Goal: Information Seeking & Learning: Find specific page/section

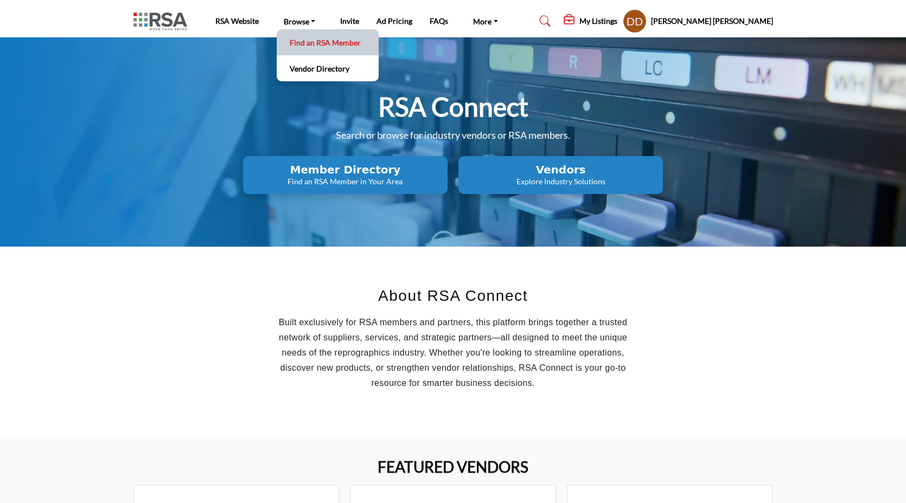
click at [313, 37] on link "Find an RSA Member" at bounding box center [327, 42] width 91 height 15
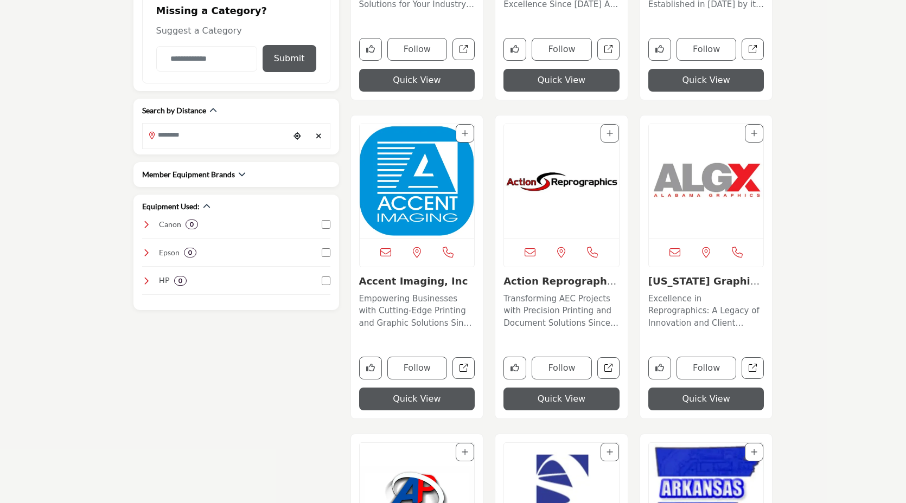
scroll to position [513, 0]
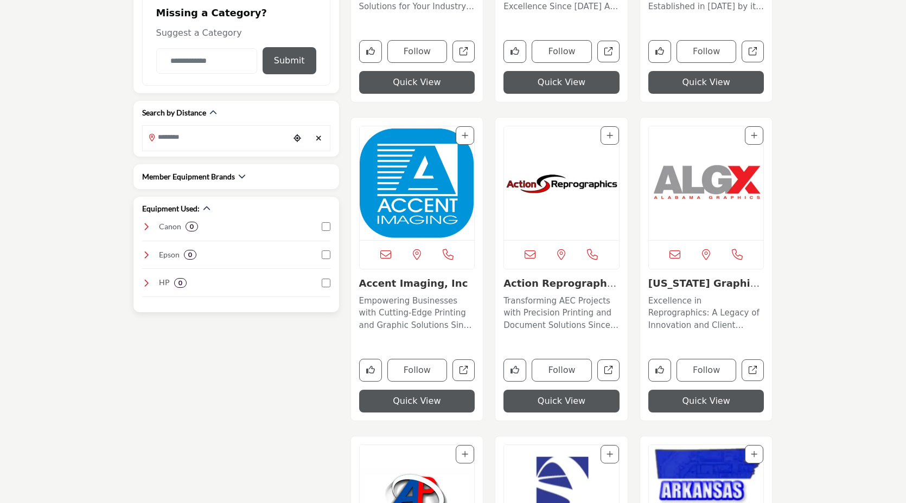
click at [150, 226] on icon at bounding box center [146, 226] width 9 height 9
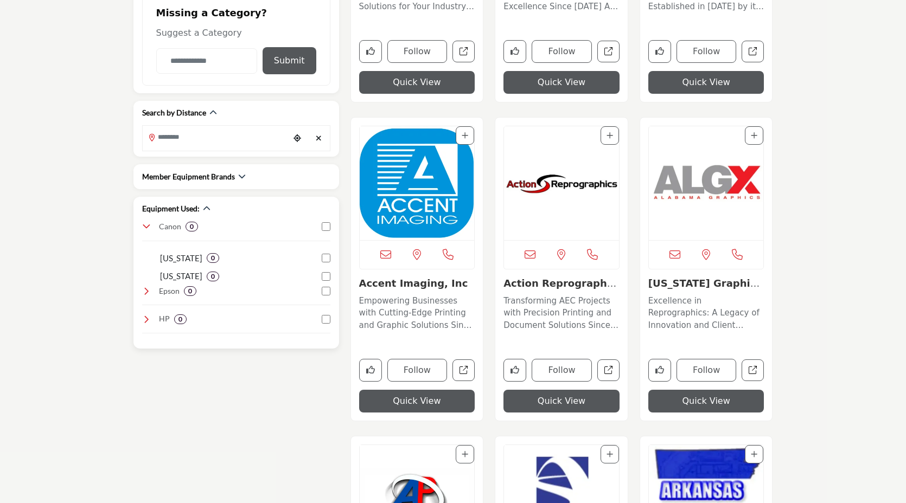
click at [150, 226] on icon at bounding box center [146, 226] width 9 height 9
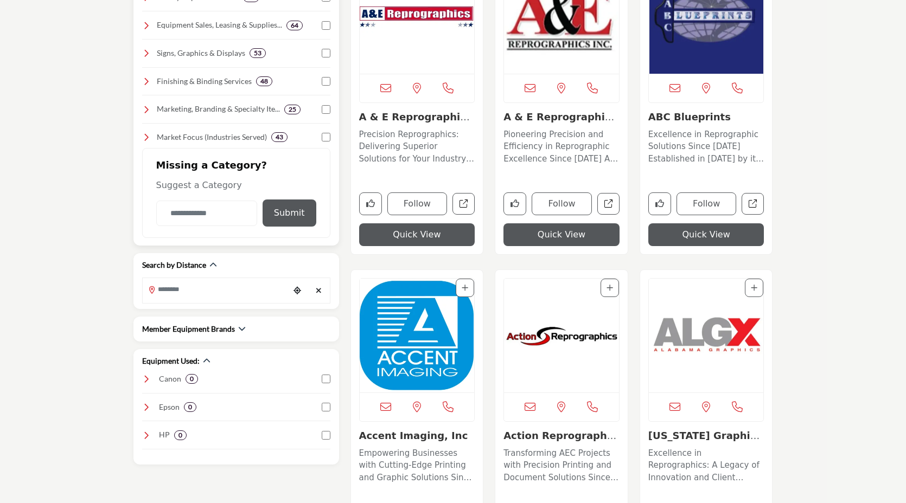
scroll to position [625, 0]
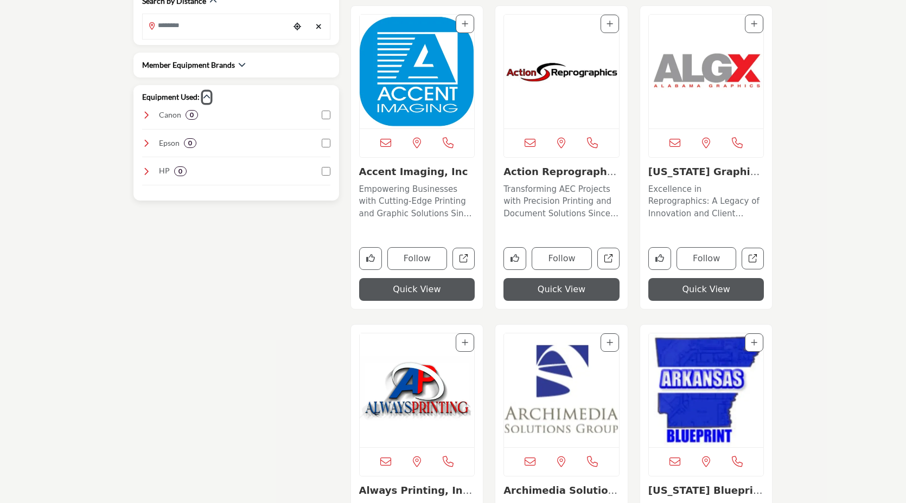
click at [208, 97] on icon "button" at bounding box center [207, 97] width 8 height 8
click at [205, 97] on icon "button" at bounding box center [207, 97] width 8 height 8
click at [184, 97] on h2 "Equipment Used:" at bounding box center [171, 97] width 58 height 11
click at [144, 116] on icon at bounding box center [146, 115] width 9 height 9
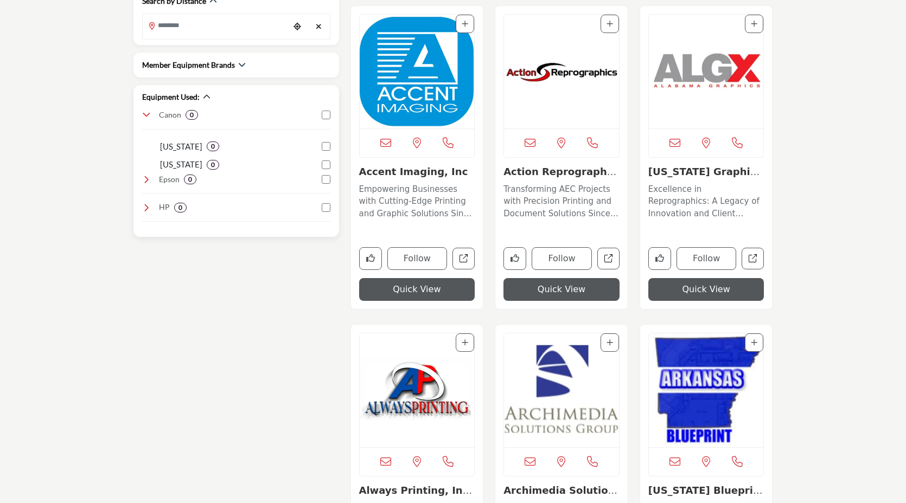
click at [145, 115] on icon at bounding box center [146, 115] width 9 height 9
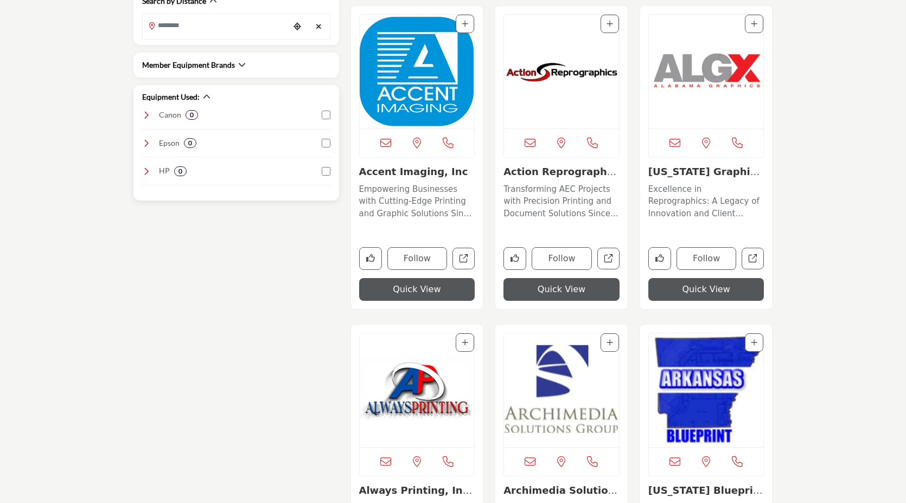
click at [145, 114] on icon at bounding box center [146, 115] width 9 height 9
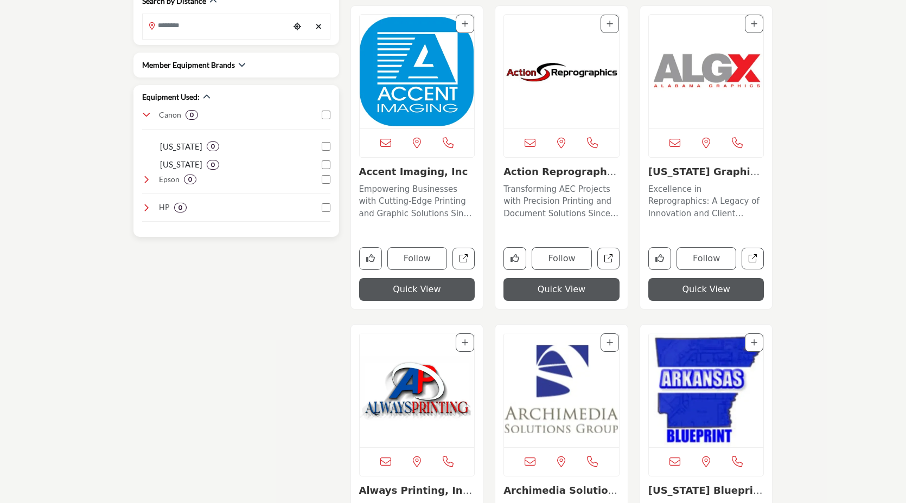
click at [145, 114] on icon at bounding box center [146, 115] width 9 height 9
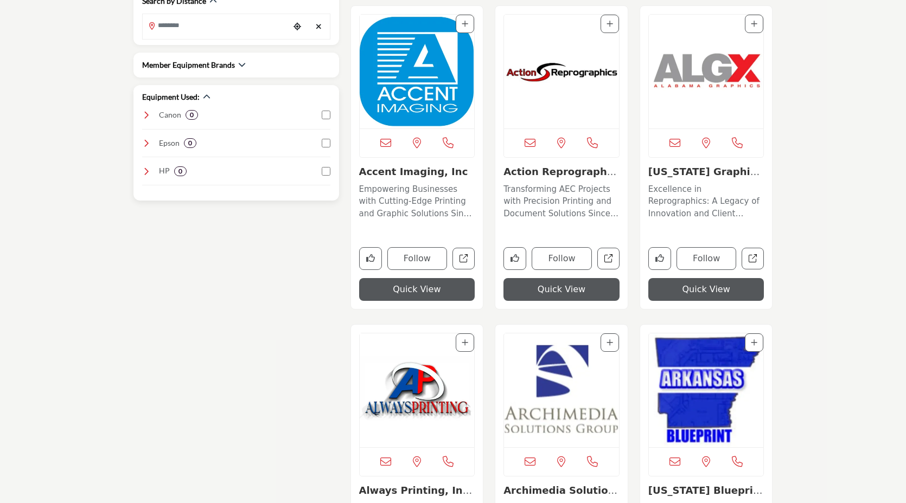
click at [143, 142] on icon at bounding box center [146, 143] width 9 height 9
click at [150, 145] on icon at bounding box center [146, 143] width 9 height 9
click at [152, 146] on div "Epson 0" at bounding box center [169, 143] width 54 height 11
click at [151, 171] on div "HP 0" at bounding box center [164, 170] width 44 height 11
click at [150, 165] on div "HP 0" at bounding box center [164, 170] width 44 height 11
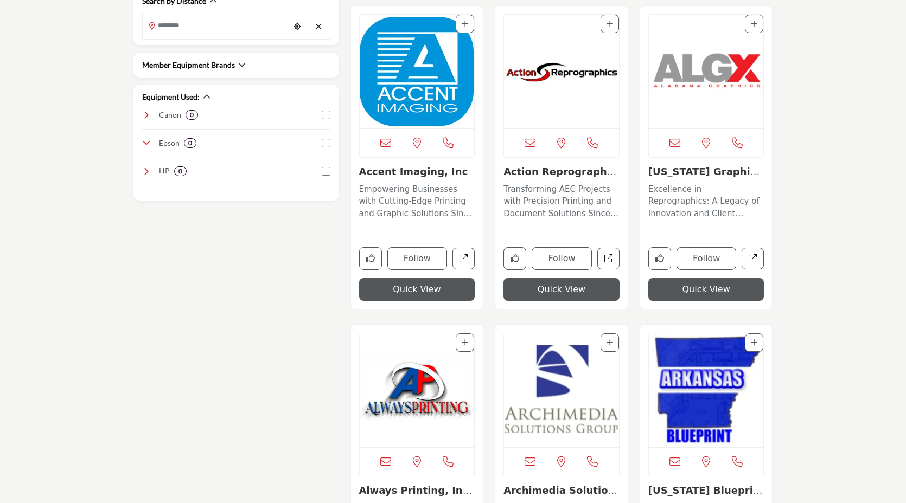
click at [378, 91] on img "Open Listing in new tab" at bounding box center [417, 72] width 115 height 114
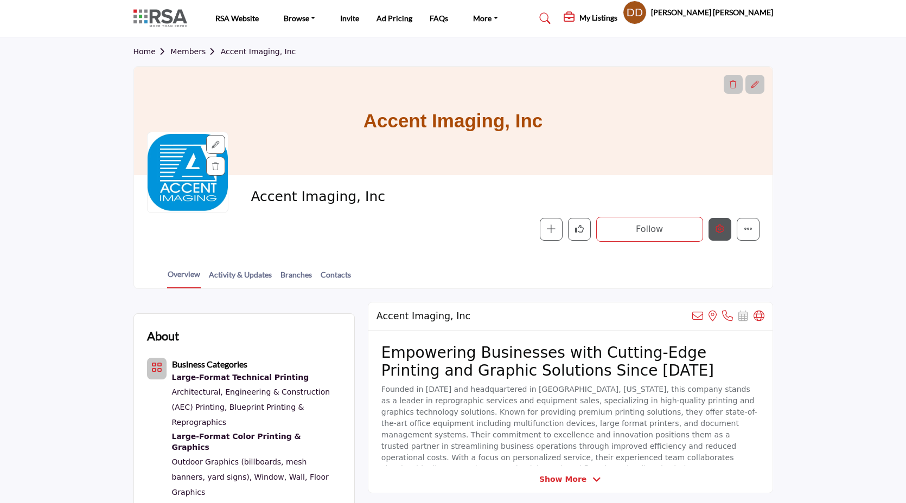
click at [717, 233] on icon "Edit company" at bounding box center [720, 229] width 9 height 9
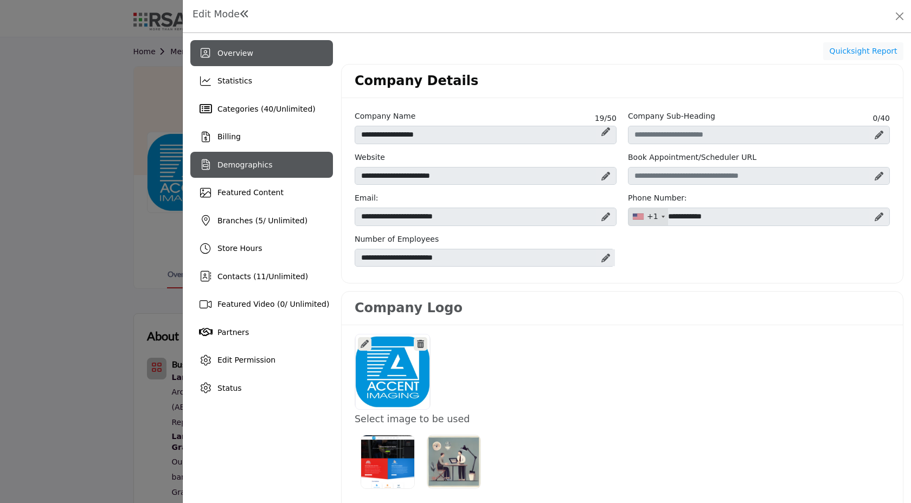
click at [249, 167] on span "Demographics" at bounding box center [245, 165] width 55 height 9
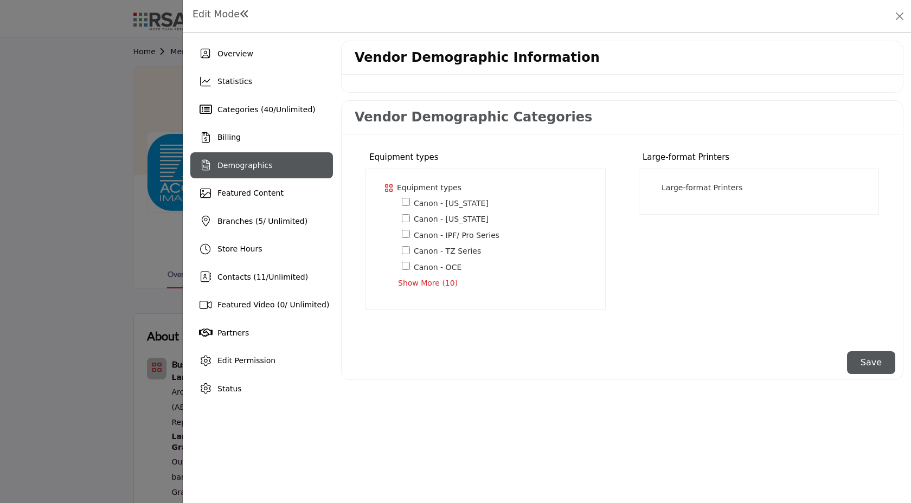
click at [711, 176] on div "Large-format Printers * Canon" at bounding box center [759, 192] width 240 height 46
click at [711, 181] on div "Large-format Printers * Canon" at bounding box center [759, 192] width 240 height 46
click at [713, 183] on p "Large-format Printers *" at bounding box center [702, 187] width 81 height 11
click at [135, 86] on div at bounding box center [455, 251] width 911 height 503
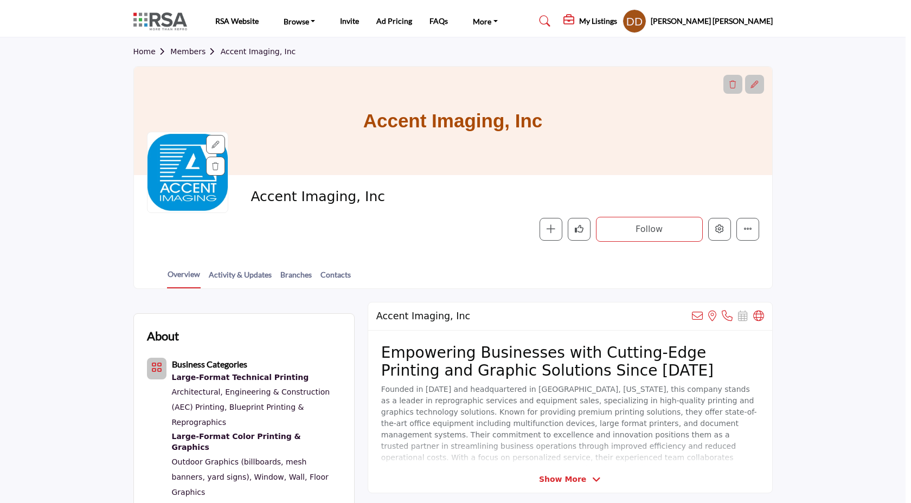
click at [183, 52] on link "Members" at bounding box center [195, 51] width 50 height 9
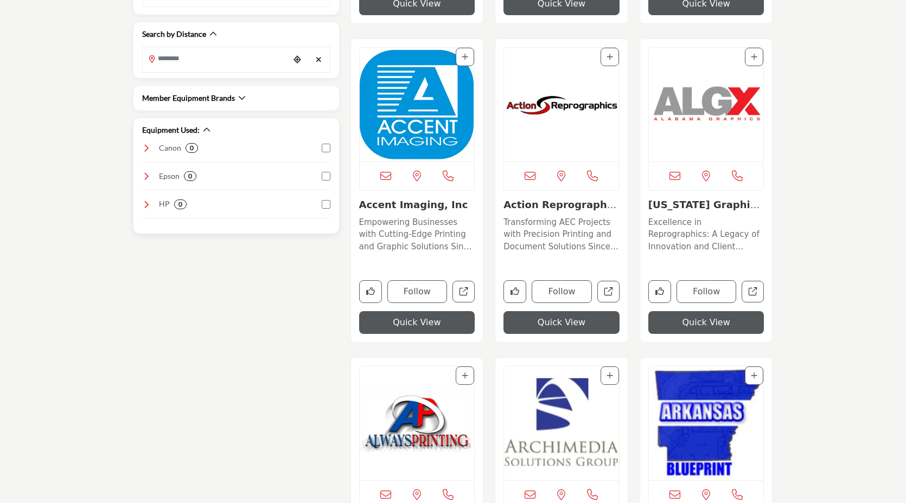
scroll to position [483, 0]
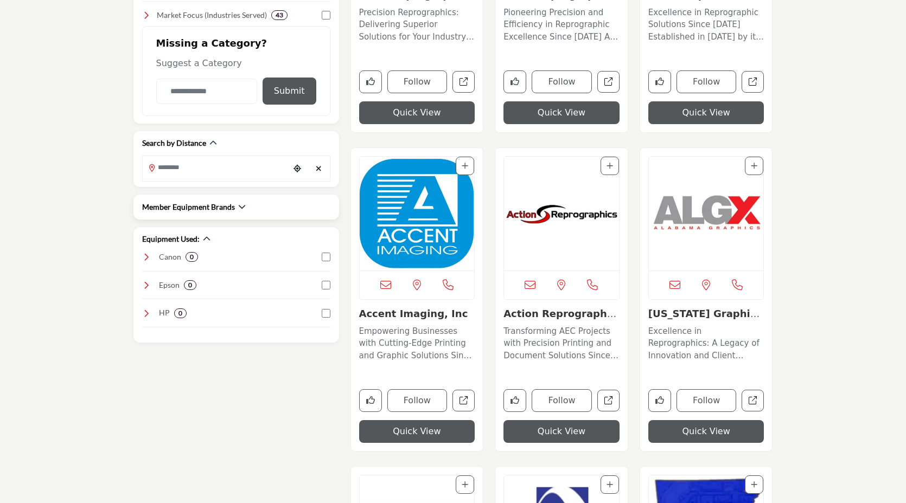
click at [234, 206] on div "Member Equipment Brands" at bounding box center [194, 206] width 104 height 11
click at [243, 205] on icon "button" at bounding box center [242, 207] width 8 height 8
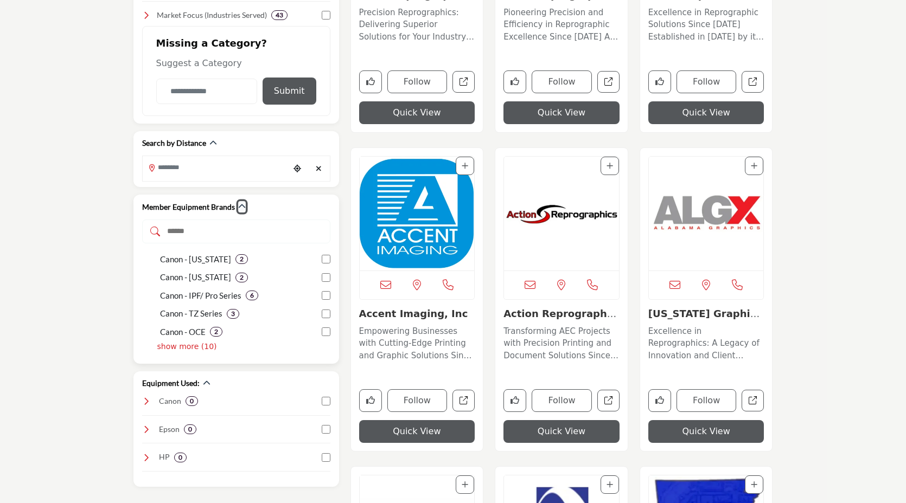
click at [243, 206] on icon "button" at bounding box center [242, 207] width 8 height 8
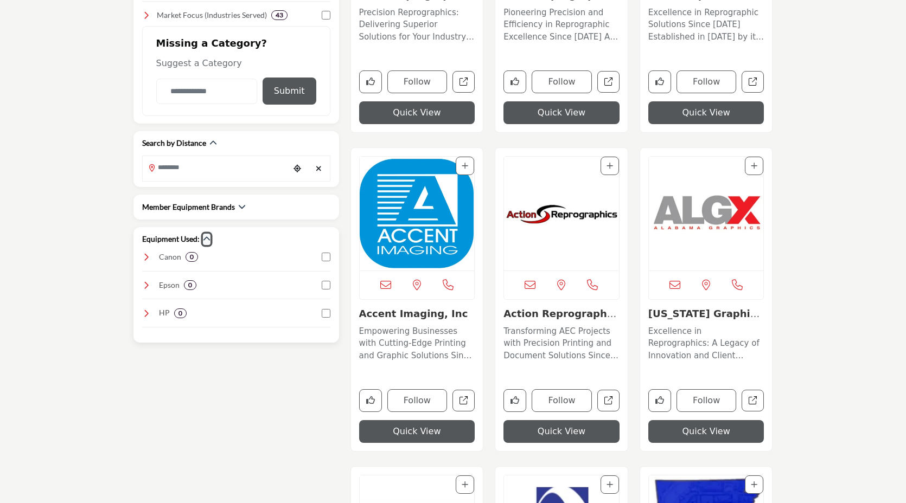
click at [207, 237] on icon "button" at bounding box center [207, 239] width 8 height 8
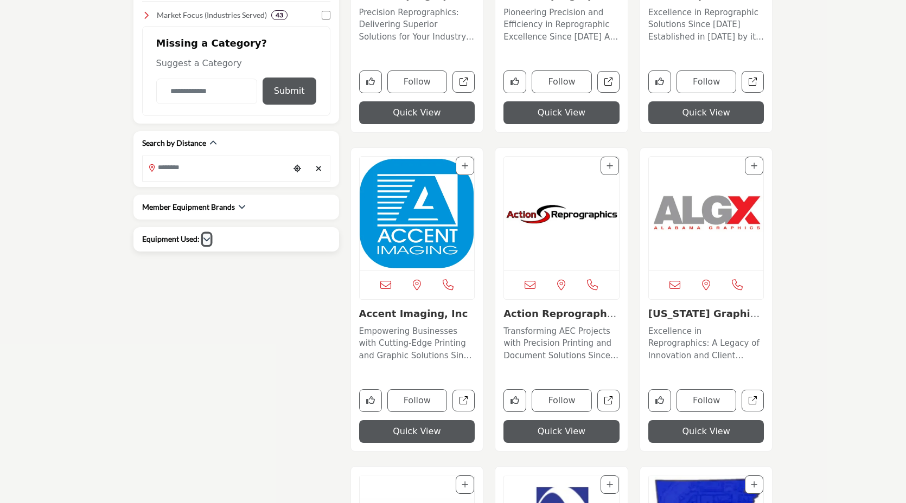
click at [206, 237] on icon "button" at bounding box center [207, 239] width 8 height 8
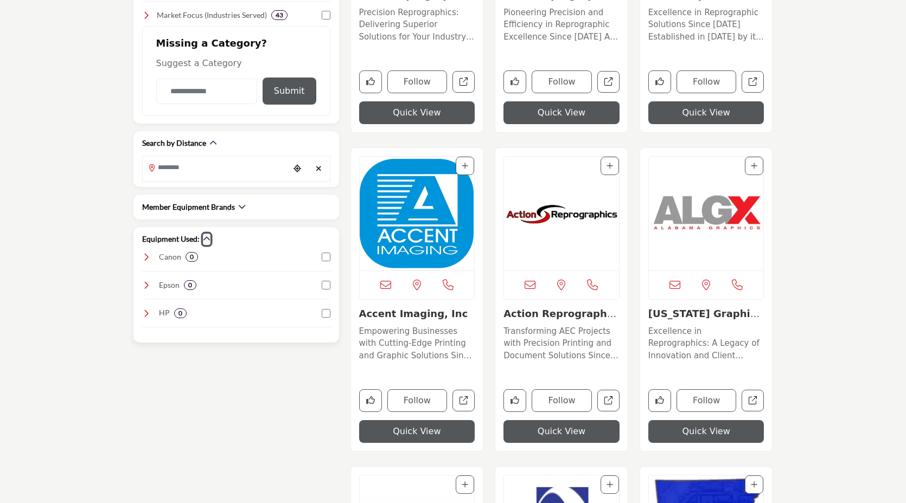
click at [206, 239] on icon "button" at bounding box center [207, 239] width 8 height 8
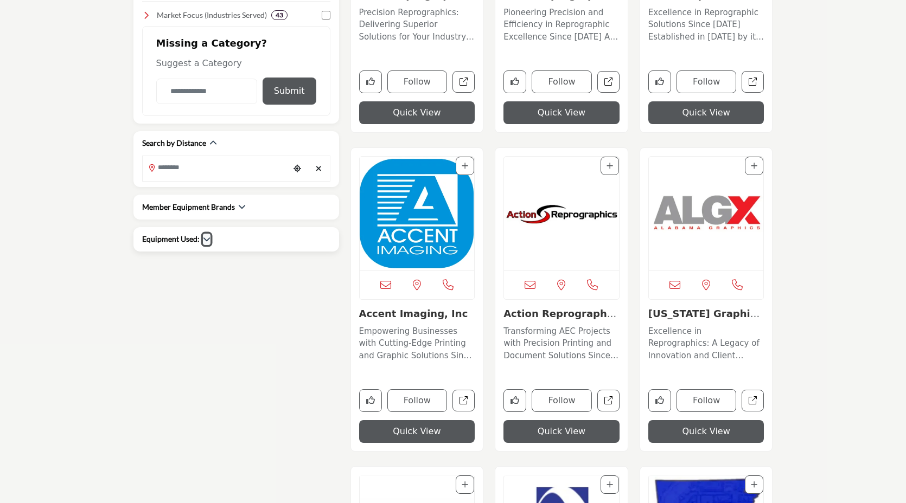
click at [208, 241] on icon "button" at bounding box center [207, 239] width 8 height 8
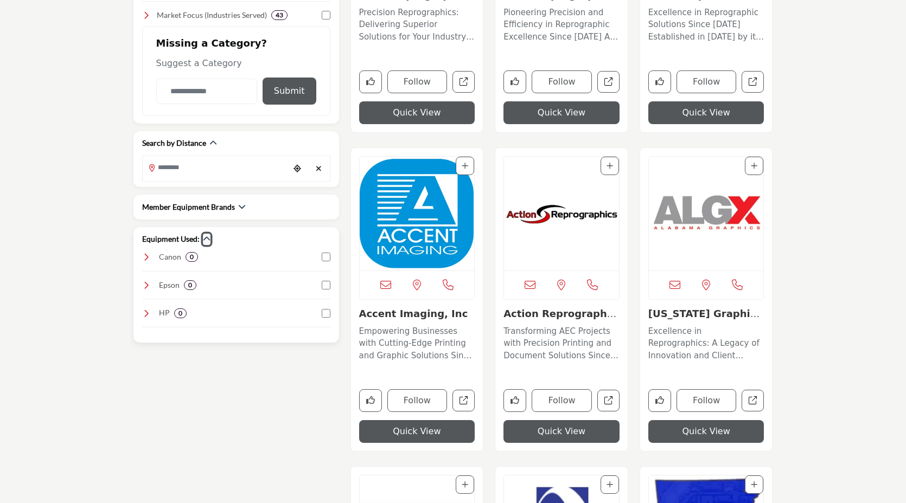
click at [207, 235] on icon "button" at bounding box center [207, 239] width 8 height 8
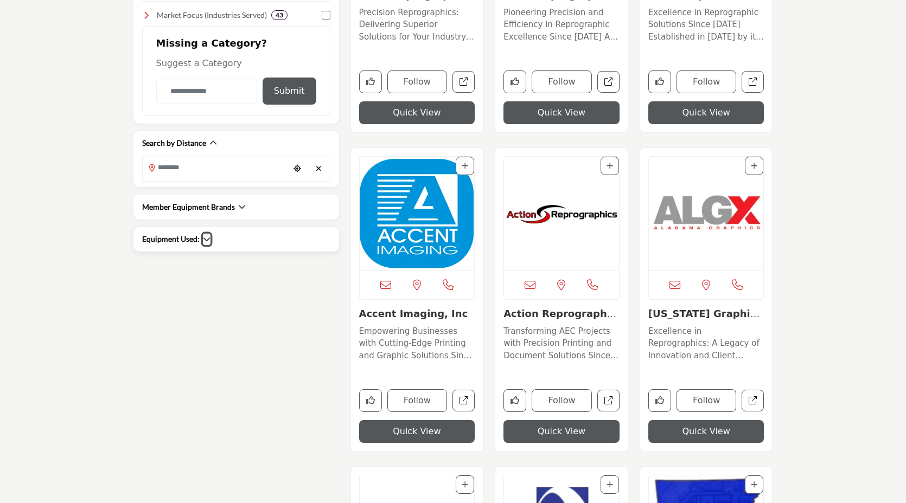
click at [207, 235] on icon "button" at bounding box center [207, 239] width 8 height 8
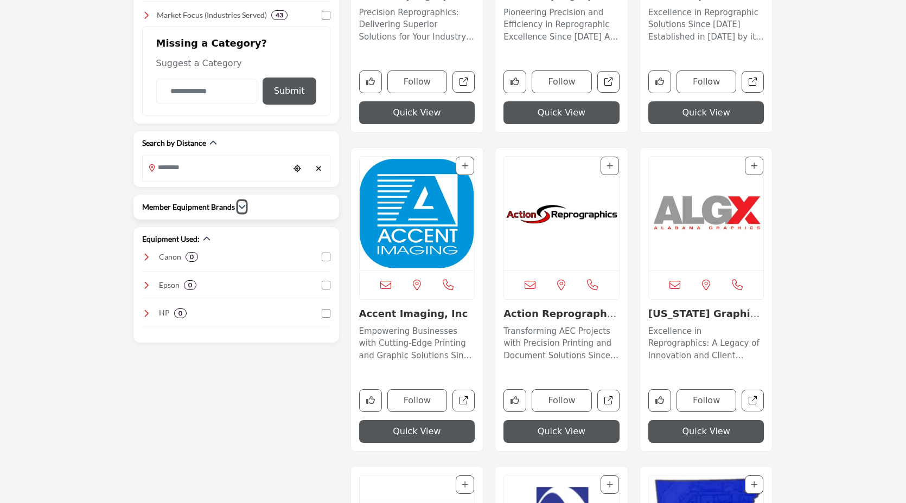
click at [243, 206] on icon "button" at bounding box center [242, 207] width 8 height 8
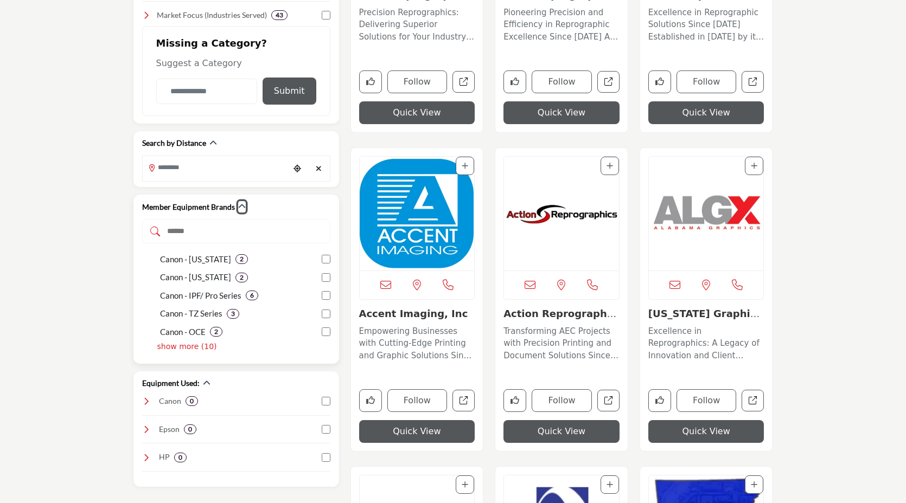
click at [244, 206] on div "Member Equipment Brands" at bounding box center [236, 206] width 188 height 11
click at [403, 230] on img "Open Listing in new tab" at bounding box center [417, 214] width 115 height 114
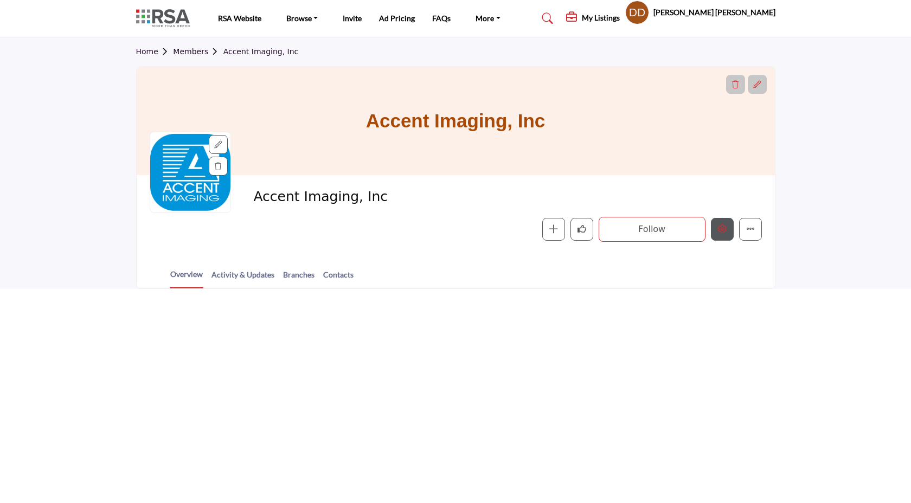
click at [723, 234] on button "Edit company" at bounding box center [722, 229] width 23 height 23
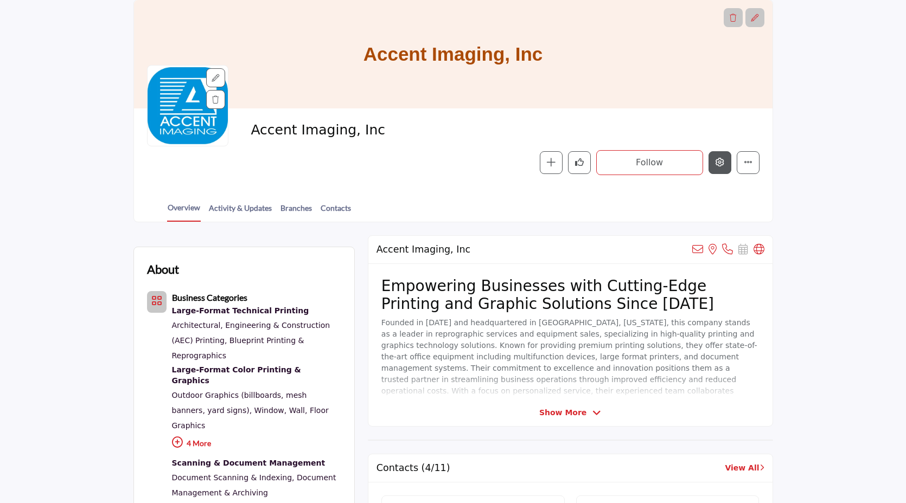
scroll to position [81, 0]
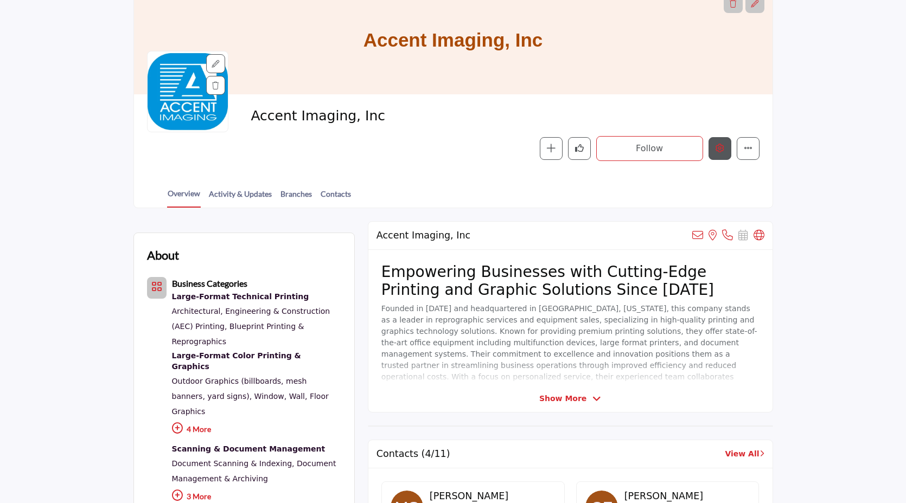
click at [726, 145] on button "Edit company" at bounding box center [720, 148] width 23 height 23
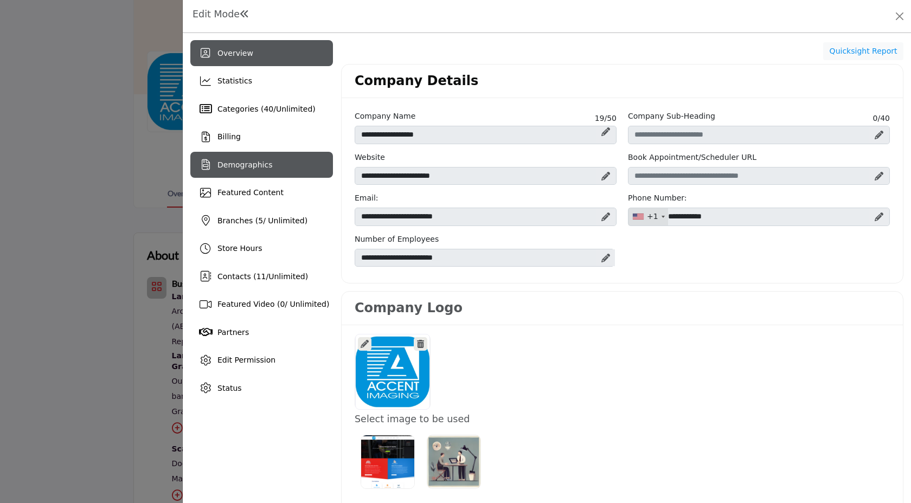
click at [237, 174] on div "Demographics" at bounding box center [261, 165] width 143 height 26
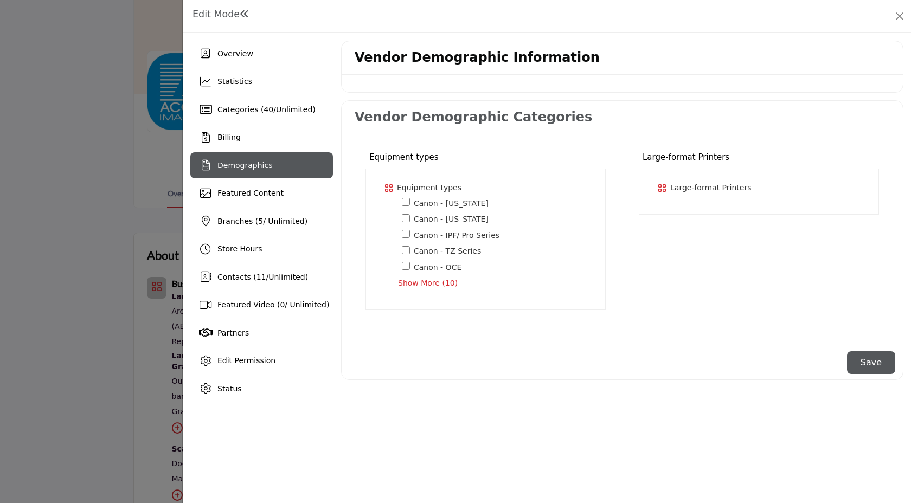
click at [112, 219] on div at bounding box center [455, 251] width 911 height 503
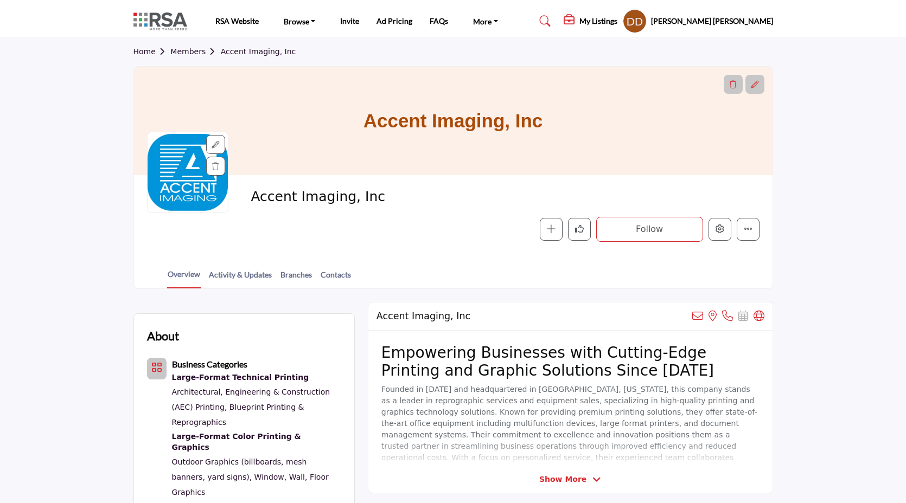
click at [712, 217] on div "Follow Following Message Recommend Add to My Suppliers Phone Number Claim Listi…" at bounding box center [582, 229] width 356 height 25
click at [714, 225] on button "Edit company" at bounding box center [720, 229] width 23 height 23
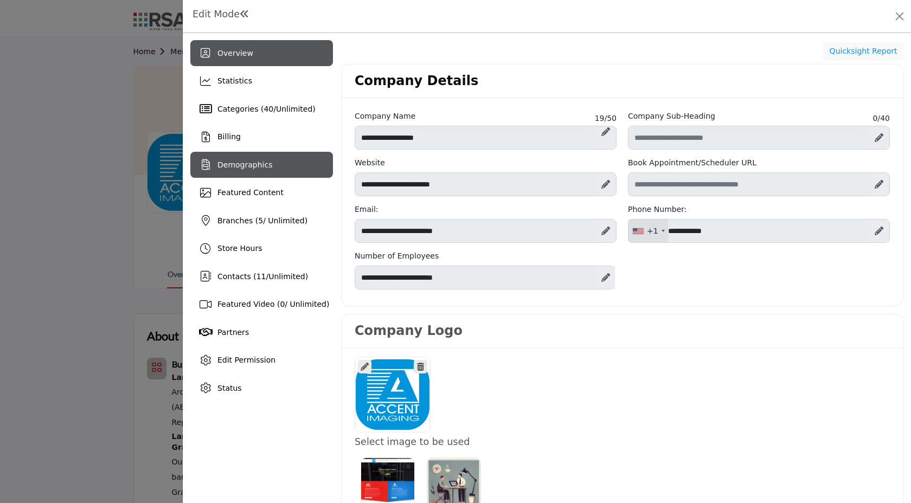
click at [250, 158] on div "Demographics" at bounding box center [261, 165] width 143 height 26
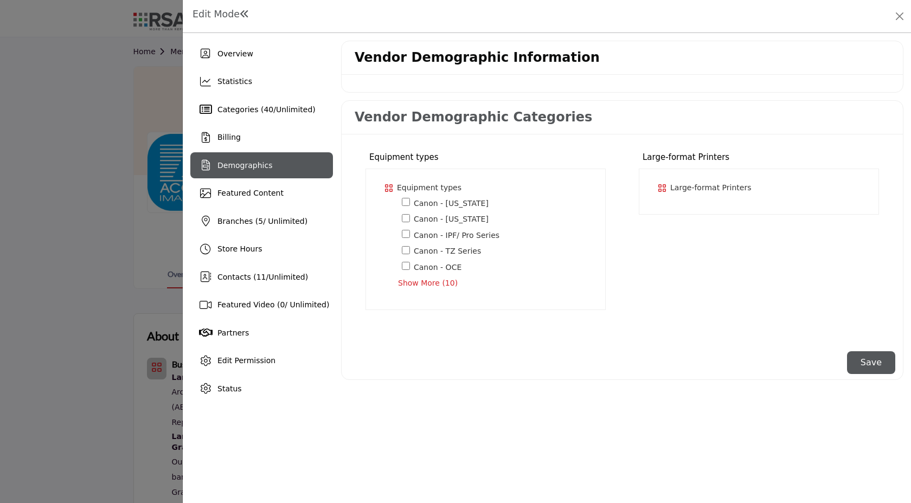
click at [687, 192] on p "Large-format Printers *" at bounding box center [711, 187] width 81 height 11
click at [673, 208] on div "Large-format Printers * Canon" at bounding box center [759, 192] width 240 height 46
click at [710, 202] on div "Large-format Printers * Canon" at bounding box center [759, 192] width 240 height 46
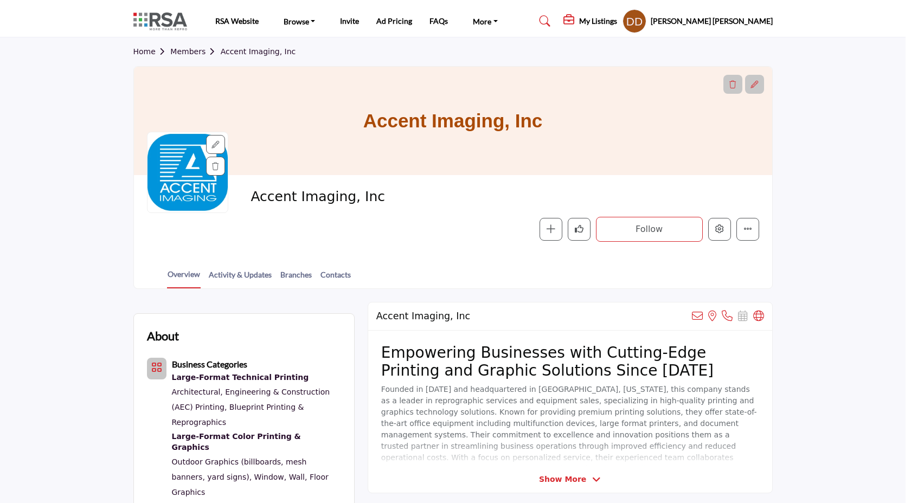
click at [125, 113] on div at bounding box center [455, 251] width 911 height 503
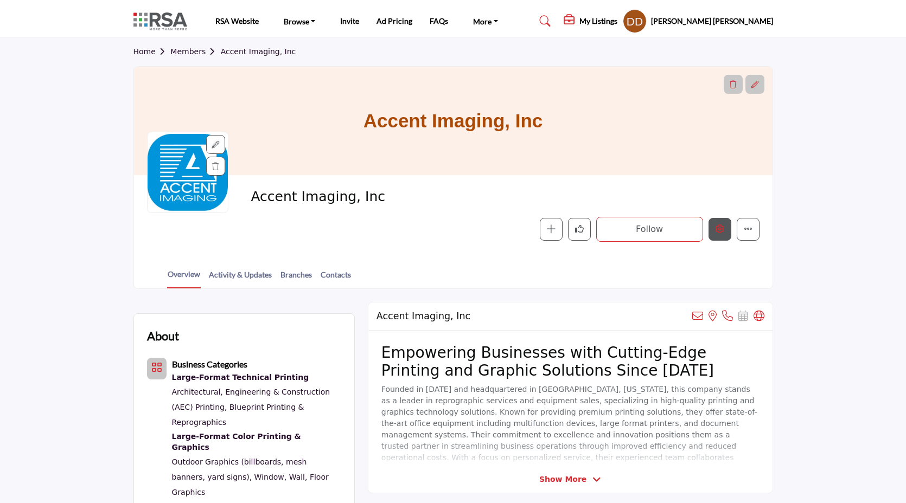
click at [718, 229] on icon "Edit company" at bounding box center [720, 229] width 9 height 9
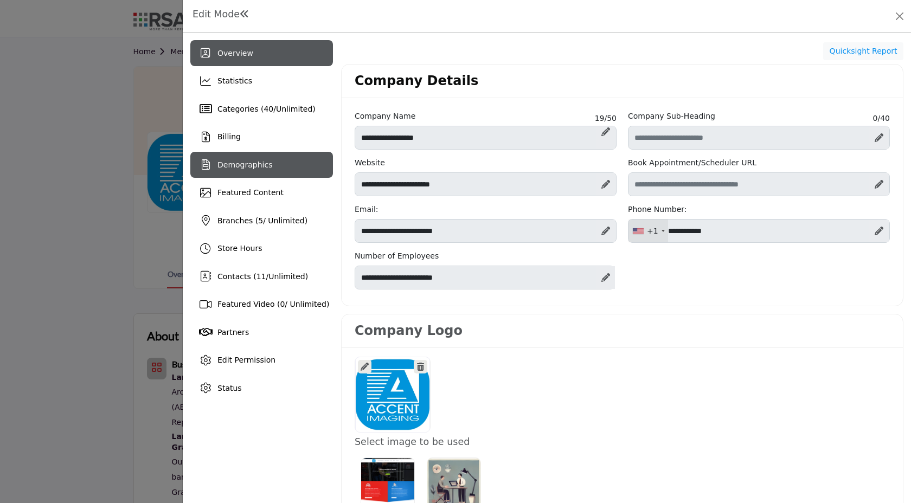
click at [264, 169] on div "Demographics" at bounding box center [245, 165] width 55 height 11
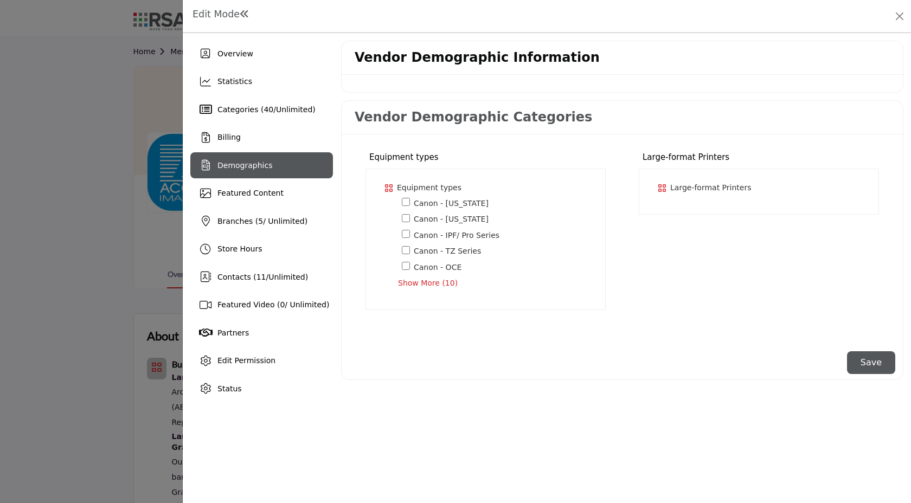
click at [689, 202] on div "Large-format Printers * Canon" at bounding box center [759, 192] width 240 height 46
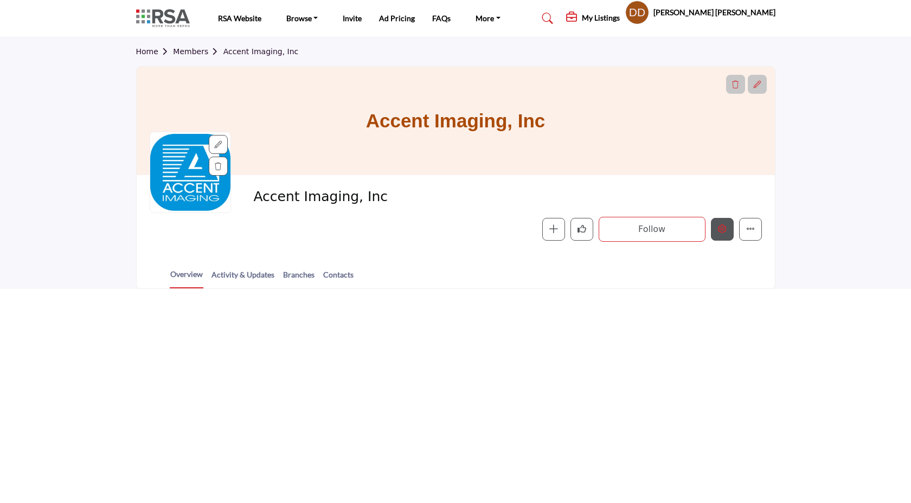
click at [716, 234] on button "Edit company" at bounding box center [722, 229] width 23 height 23
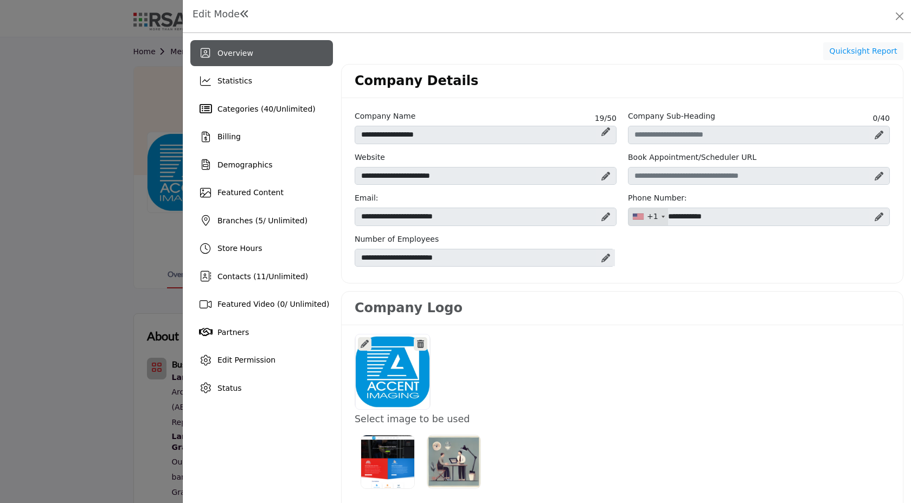
click at [246, 180] on div "Featured Content" at bounding box center [261, 193] width 143 height 26
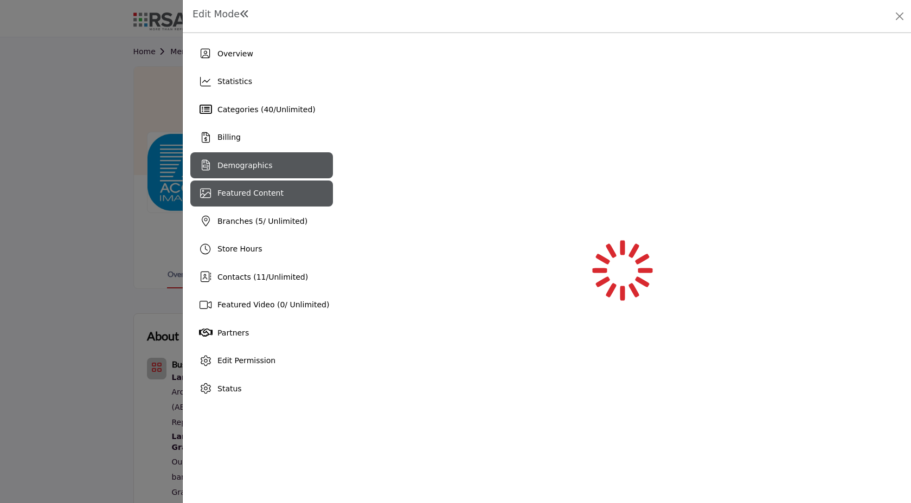
click at [246, 177] on div "Demographics" at bounding box center [261, 165] width 143 height 26
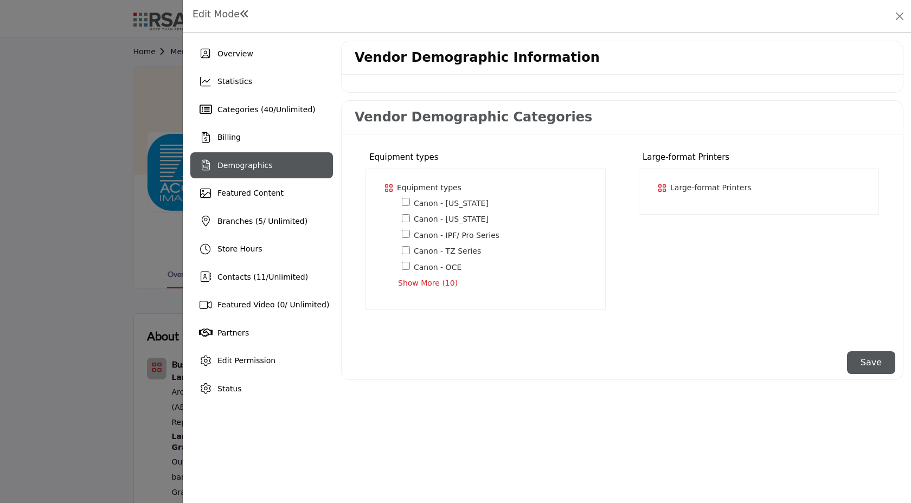
click at [714, 175] on div "Large-format Printers * Canon" at bounding box center [759, 192] width 240 height 46
click at [717, 201] on div "Large-format Printers * Canon" at bounding box center [759, 192] width 240 height 46
click at [86, 134] on div at bounding box center [455, 251] width 911 height 503
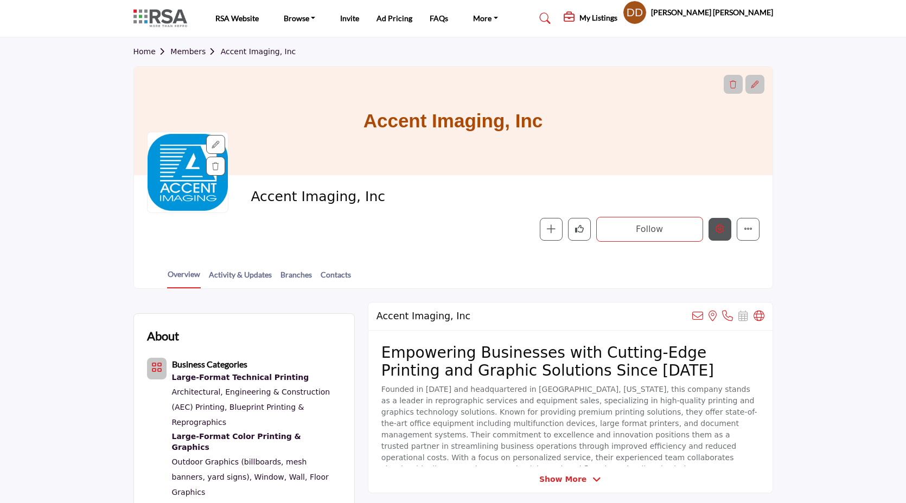
click at [718, 237] on button "Edit company" at bounding box center [720, 229] width 23 height 23
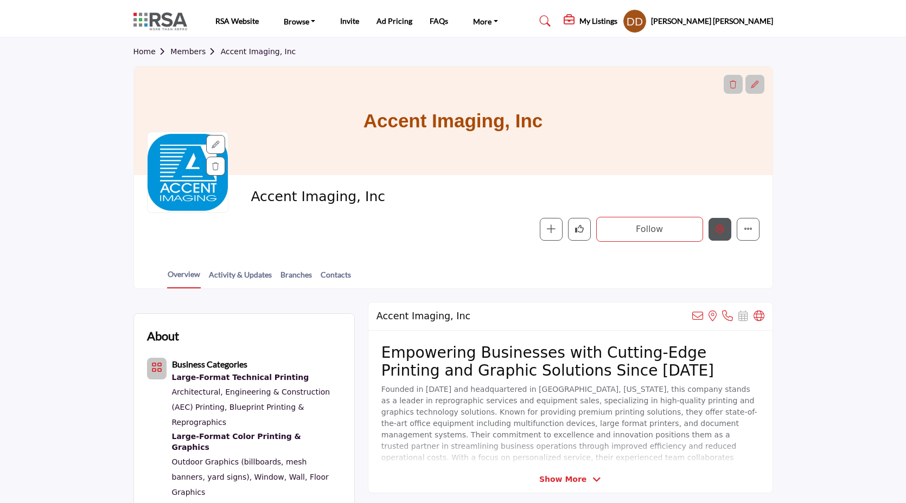
click at [725, 232] on button "Edit company" at bounding box center [720, 229] width 23 height 23
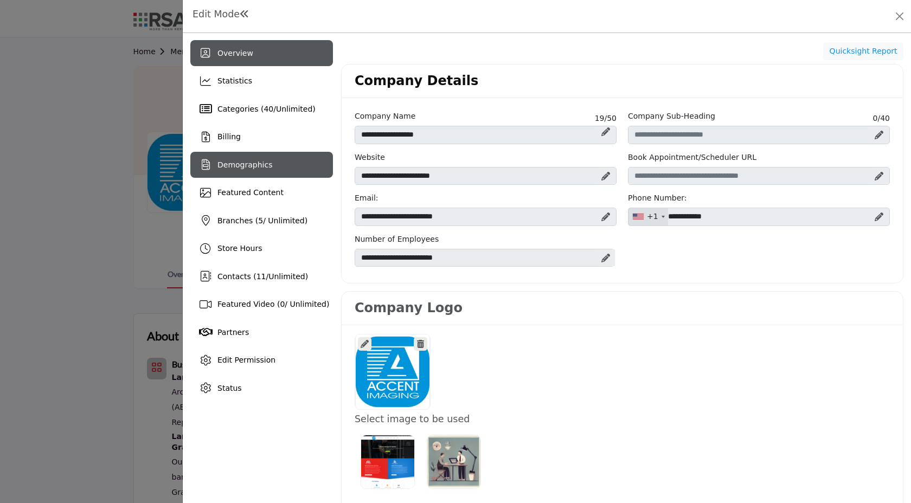
click at [268, 161] on span "Demographics" at bounding box center [245, 165] width 55 height 9
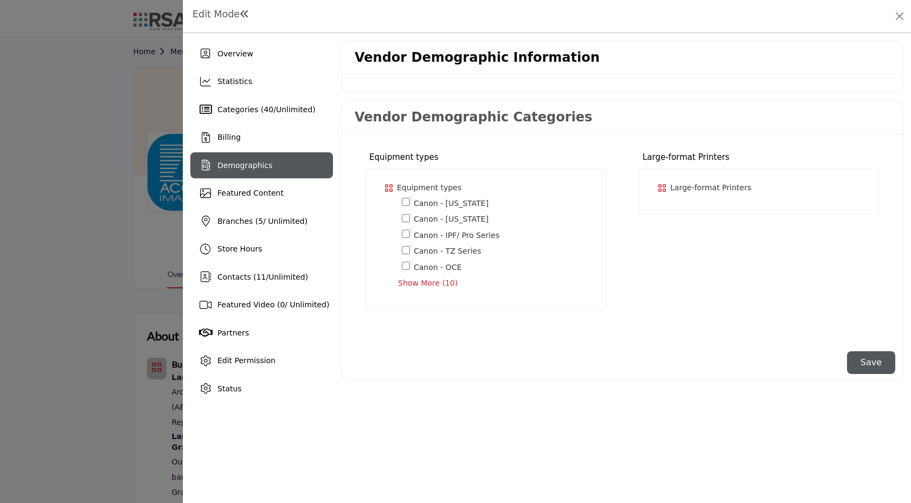
click at [674, 212] on div "Large-format Printers * Canon" at bounding box center [759, 192] width 240 height 46
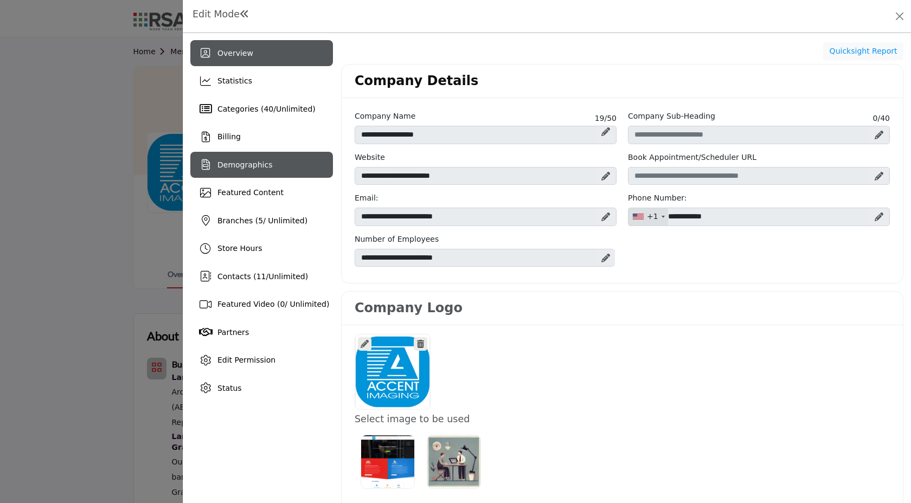
click at [240, 166] on span "Demographics" at bounding box center [245, 165] width 55 height 9
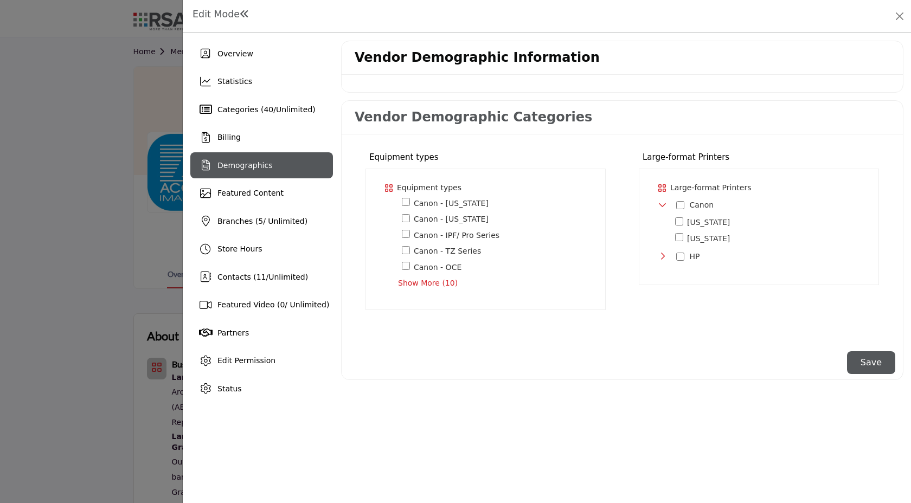
click at [663, 254] on icon "Toggle Category" at bounding box center [663, 256] width 9 height 9
click at [662, 206] on icon "Toggle Category" at bounding box center [663, 205] width 9 height 9
click at [662, 207] on icon "Toggle Category" at bounding box center [663, 205] width 9 height 9
click at [664, 254] on icon "Toggle Category" at bounding box center [663, 256] width 9 height 9
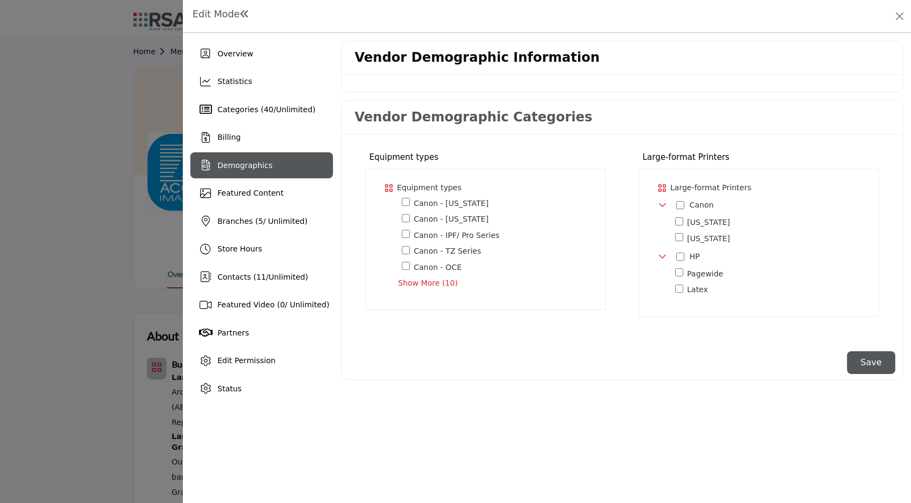
click at [662, 203] on icon "Toggle Category" at bounding box center [663, 205] width 9 height 9
click at [664, 227] on icon "Toggle Category" at bounding box center [663, 224] width 9 height 9
click at [663, 226] on icon "Toggle Category" at bounding box center [663, 224] width 9 height 9
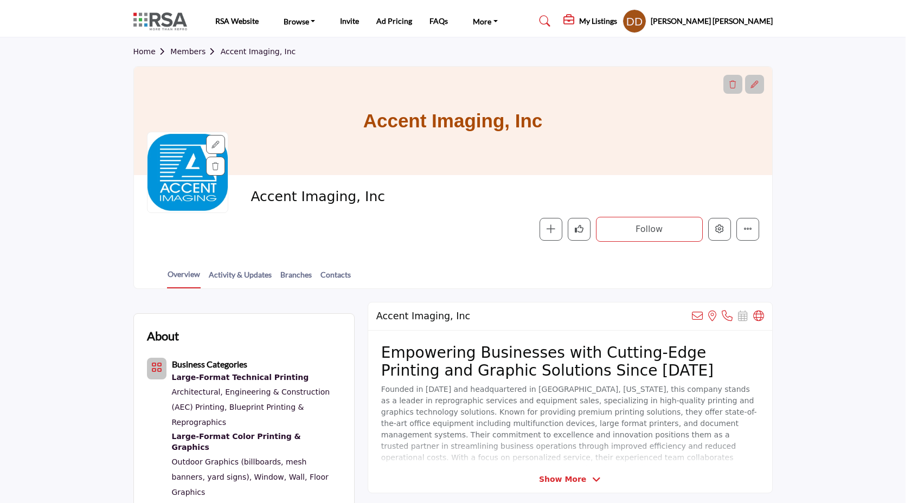
click at [88, 154] on div at bounding box center [455, 251] width 911 height 503
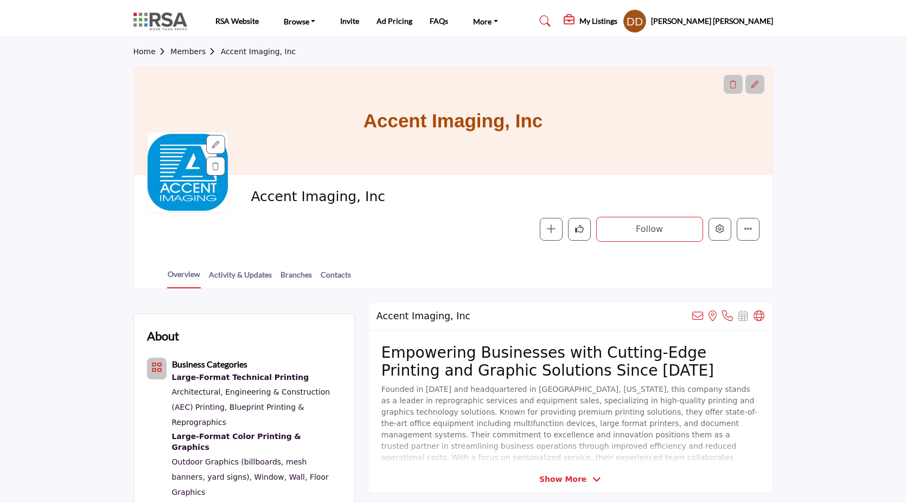
click at [187, 50] on link "Members" at bounding box center [195, 51] width 50 height 9
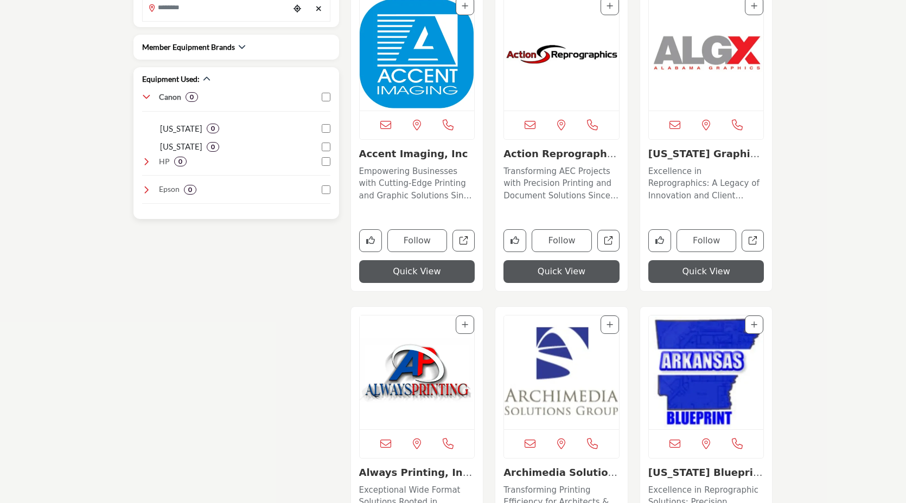
scroll to position [618, 0]
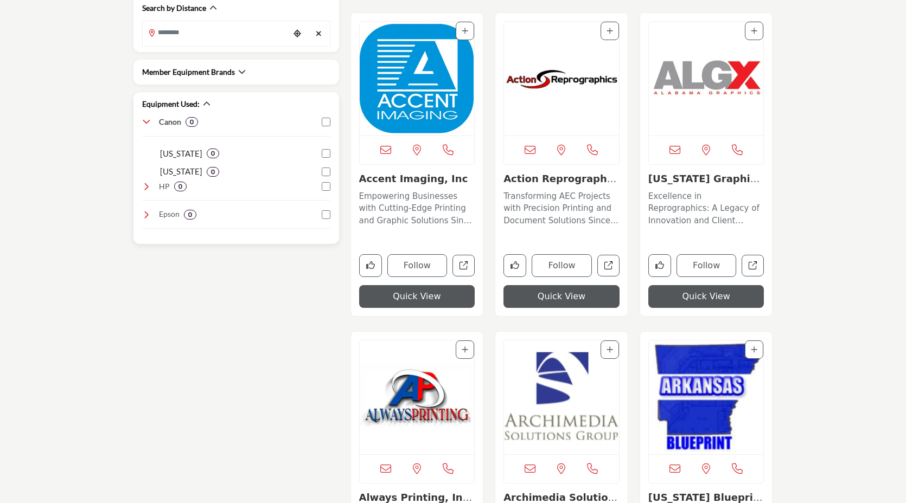
click at [146, 124] on icon at bounding box center [146, 122] width 9 height 9
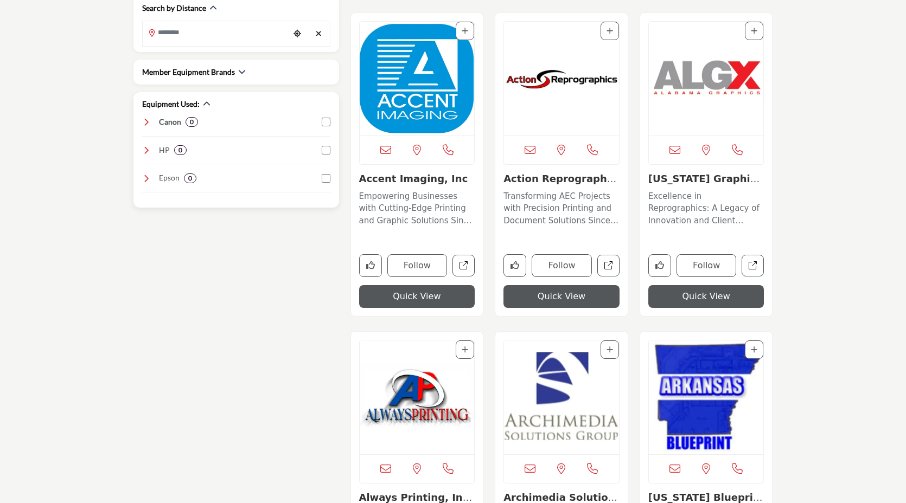
click at [146, 124] on icon at bounding box center [146, 122] width 9 height 9
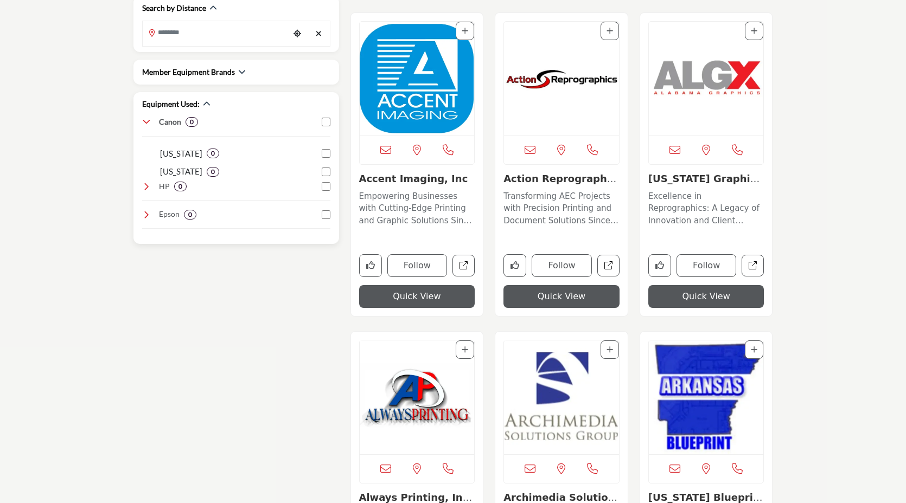
click at [149, 123] on icon at bounding box center [146, 122] width 9 height 9
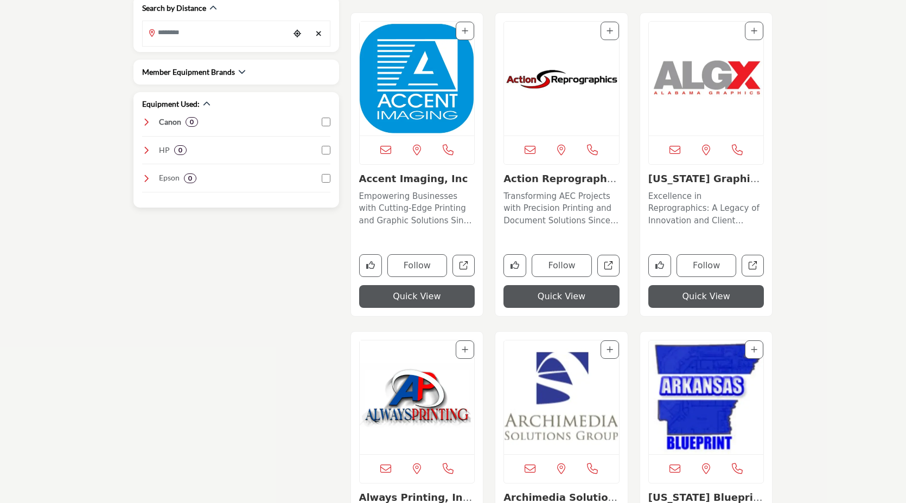
click at [150, 148] on icon at bounding box center [146, 150] width 9 height 9
click at [144, 176] on icon at bounding box center [146, 178] width 9 height 9
click at [147, 179] on icon at bounding box center [146, 178] width 9 height 9
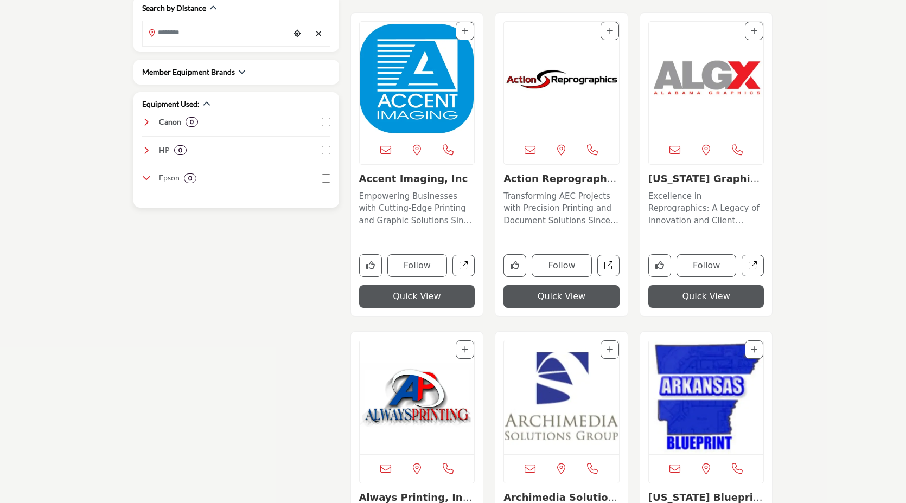
click at [148, 179] on icon at bounding box center [146, 178] width 9 height 9
click at [149, 179] on icon at bounding box center [146, 178] width 9 height 9
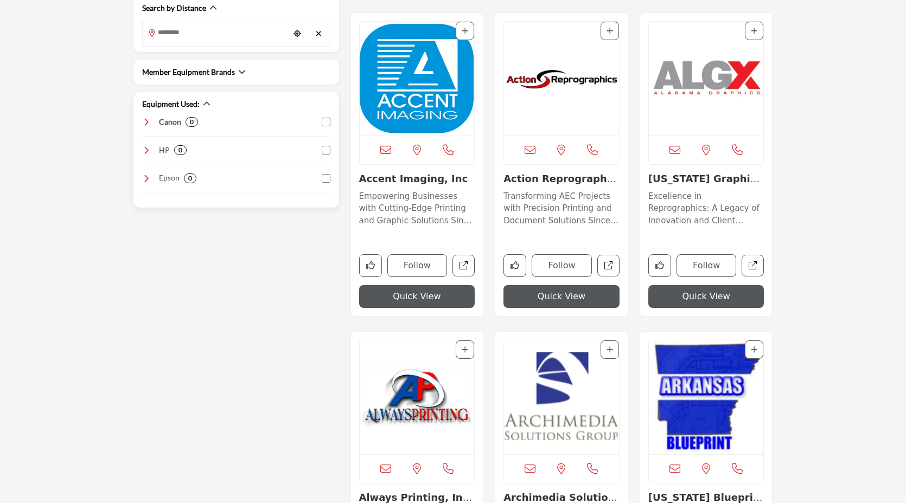
click at [149, 143] on div "Canon 0 0 0 0 0" at bounding box center [236, 159] width 188 height 84
click at [149, 146] on icon at bounding box center [146, 150] width 9 height 9
click at [149, 153] on icon at bounding box center [146, 150] width 9 height 9
click at [147, 120] on icon at bounding box center [146, 122] width 9 height 9
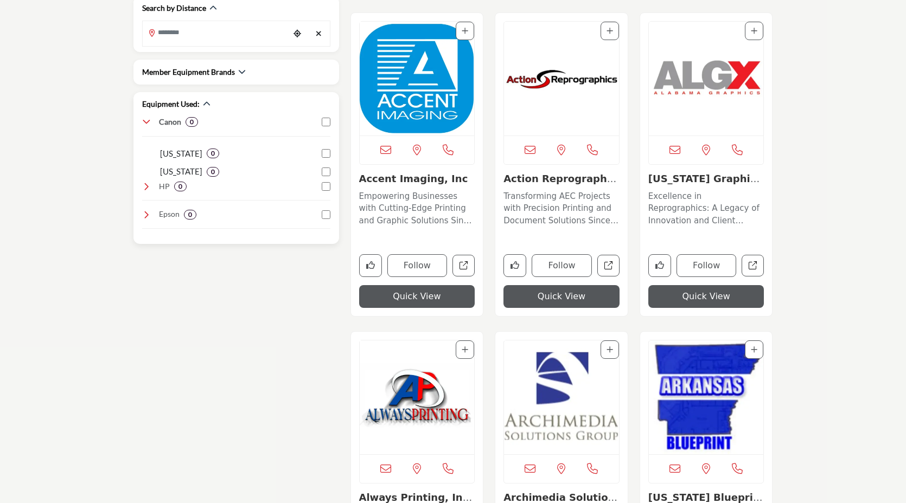
click at [147, 119] on icon at bounding box center [146, 122] width 9 height 9
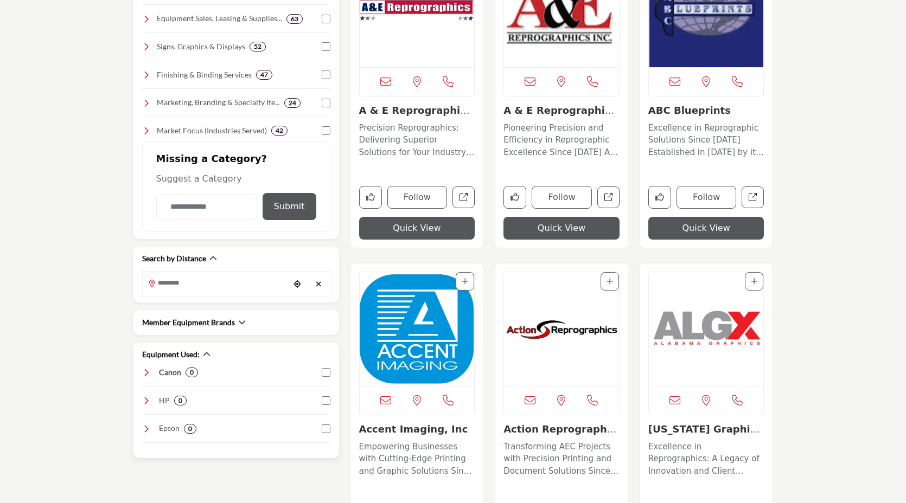
scroll to position [0, 0]
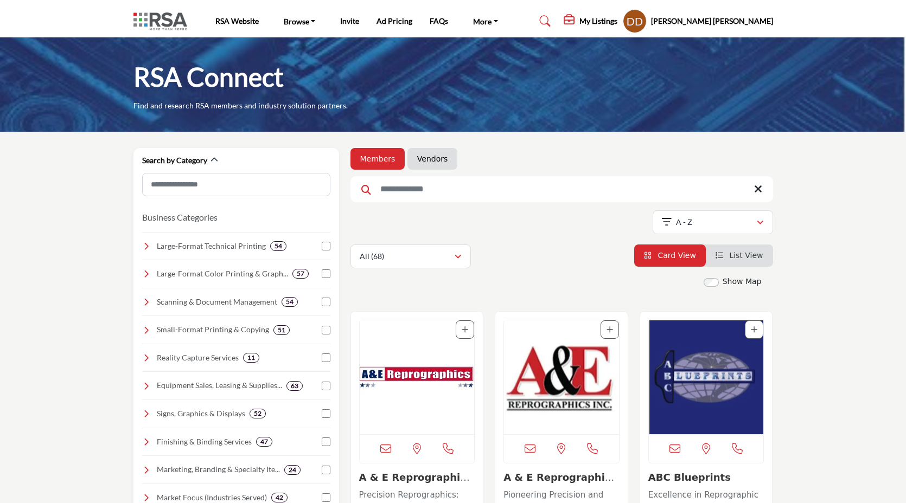
click at [149, 22] on img at bounding box center [162, 21] width 59 height 18
